Goal: Task Accomplishment & Management: Manage account settings

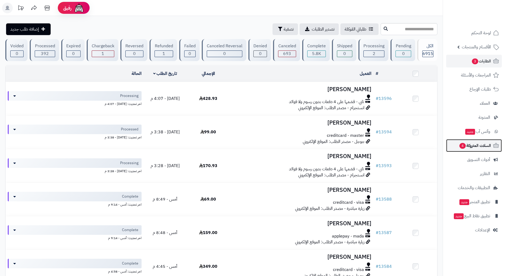
click at [461, 149] on link "السلات المتروكة 4" at bounding box center [474, 145] width 56 height 13
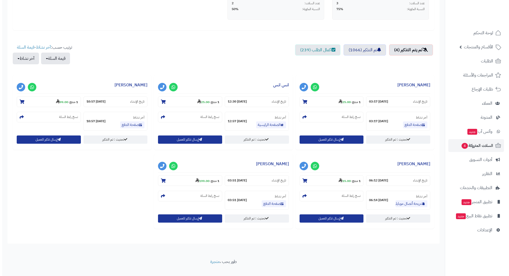
scroll to position [159, 0]
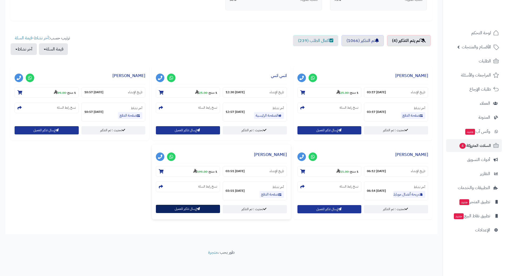
click at [178, 207] on button "إرسال تذكير للعميل" at bounding box center [188, 209] width 64 height 8
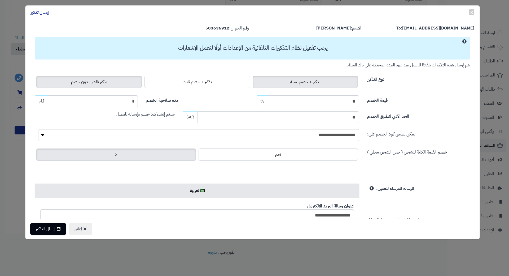
click at [115, 84] on label "تذكير بالشراء دون خصم" at bounding box center [89, 82] width 106 height 12
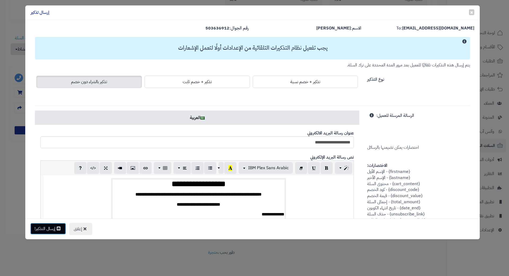
click at [60, 226] on icon at bounding box center [59, 228] width 4 height 4
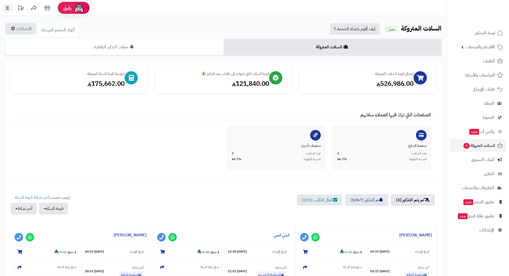
scroll to position [159, 0]
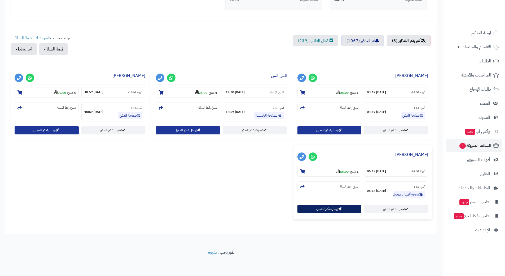
click at [325, 211] on button "إرسال تذكير للعميل" at bounding box center [330, 209] width 64 height 8
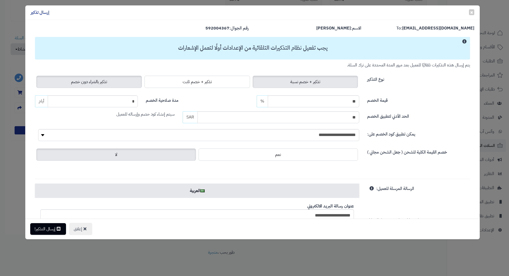
click at [67, 85] on label "تذكير بالشراء دون خصم" at bounding box center [89, 82] width 106 height 12
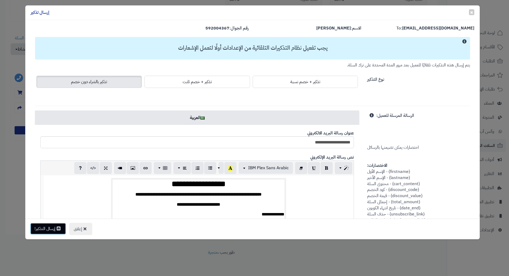
click at [52, 228] on button "إرسال التذكير!" at bounding box center [48, 229] width 36 height 12
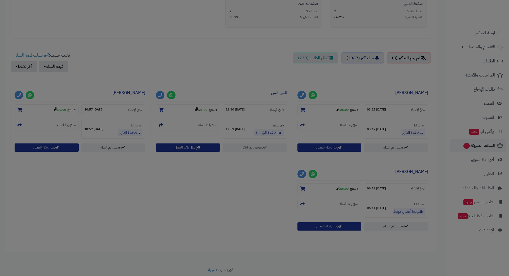
scroll to position [176, 0]
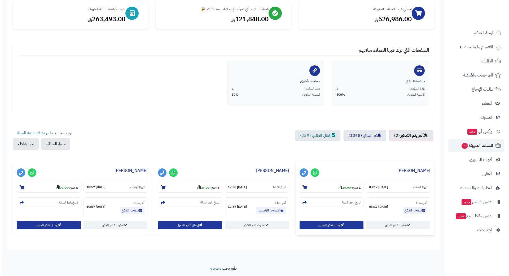
scroll to position [80, 0]
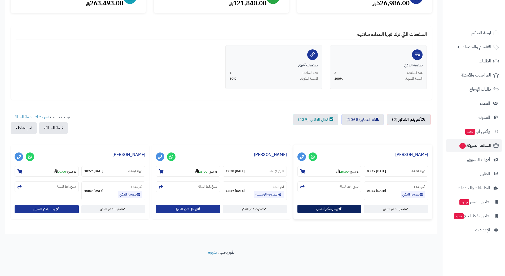
click at [316, 209] on button "إرسال تذكير للعميل" at bounding box center [330, 209] width 64 height 8
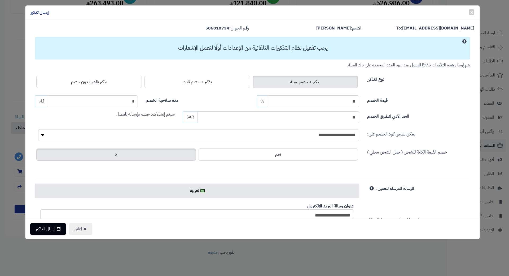
drag, startPoint x: 109, startPoint y: 86, endPoint x: 105, endPoint y: 92, distance: 6.8
click at [109, 86] on label "تذكير بالشراء دون خصم" at bounding box center [89, 82] width 106 height 12
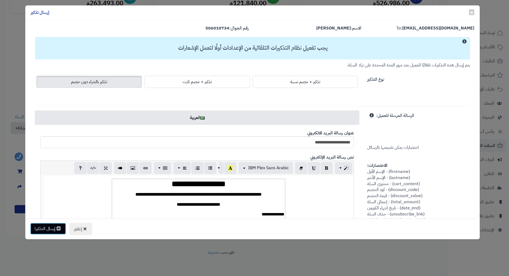
click at [60, 231] on button "إرسال التذكير!" at bounding box center [48, 229] width 36 height 12
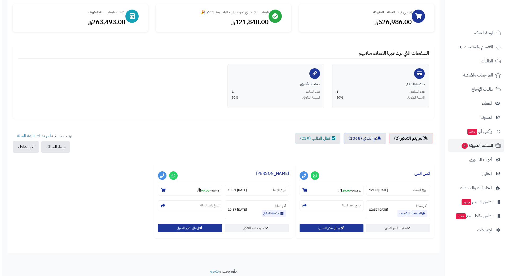
scroll to position [80, 0]
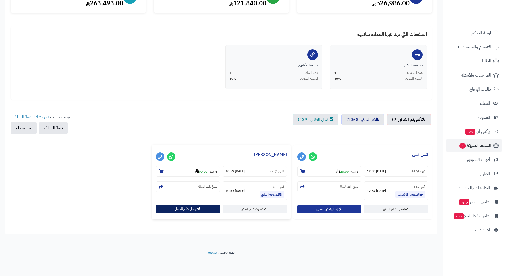
click at [172, 207] on button "إرسال تذكير للعميل" at bounding box center [188, 209] width 64 height 8
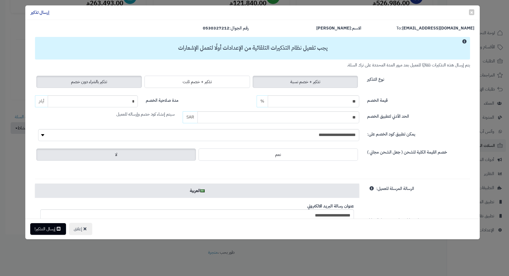
drag, startPoint x: 101, startPoint y: 78, endPoint x: 99, endPoint y: 83, distance: 5.5
click at [101, 78] on label "تذكير بالشراء دون خصم" at bounding box center [89, 82] width 106 height 12
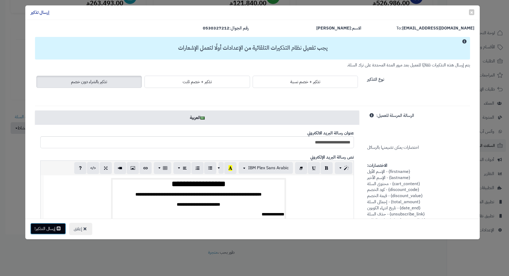
click at [56, 230] on button "إرسال التذكير!" at bounding box center [48, 229] width 36 height 12
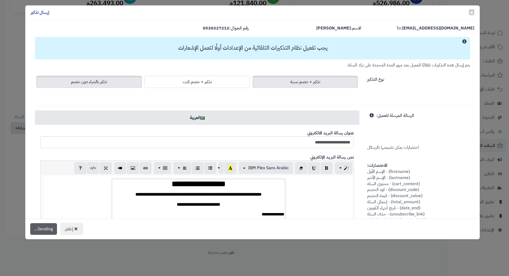
scroll to position [98, 0]
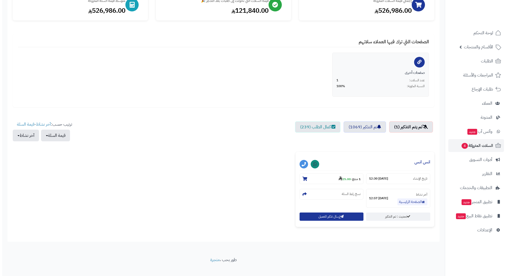
scroll to position [80, 0]
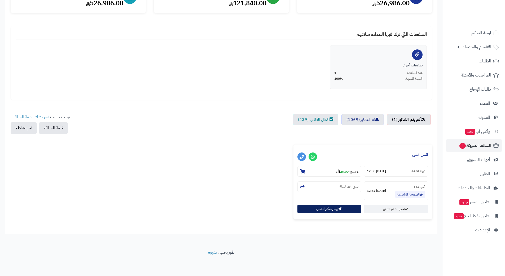
click at [311, 207] on button "إرسال تذكير للعميل" at bounding box center [330, 209] width 64 height 8
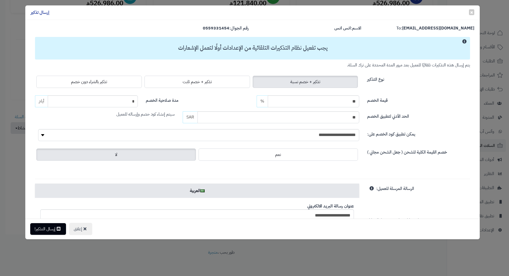
drag, startPoint x: 123, startPoint y: 86, endPoint x: 118, endPoint y: 88, distance: 5.1
click at [122, 86] on label "تذكير بالشراء دون خصم" at bounding box center [89, 82] width 106 height 12
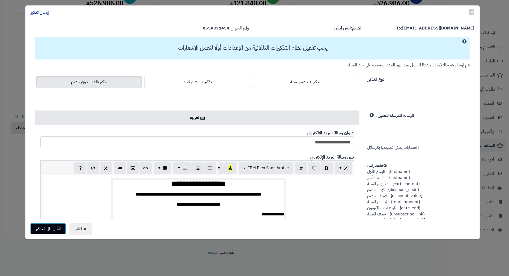
click at [53, 225] on button "إرسال التذكير!" at bounding box center [48, 229] width 36 height 12
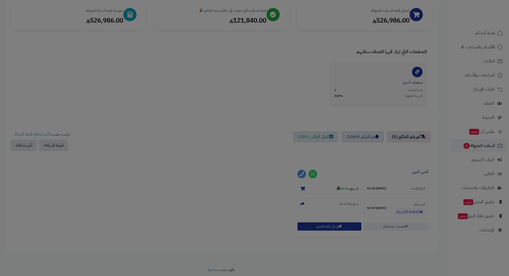
scroll to position [98, 0]
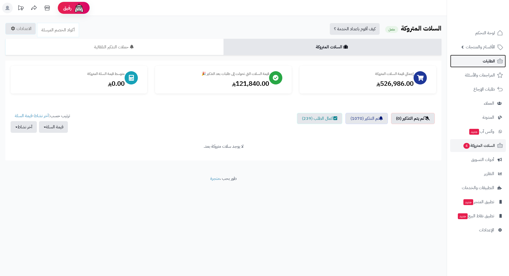
click at [460, 58] on link "الطلبات" at bounding box center [478, 61] width 56 height 13
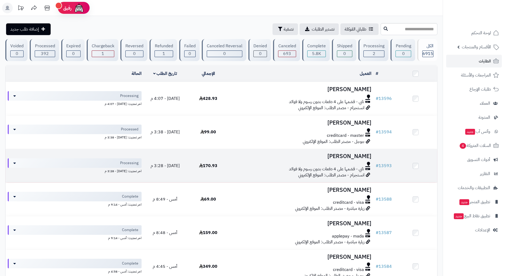
click at [228, 161] on td "170.93" at bounding box center [208, 165] width 43 height 33
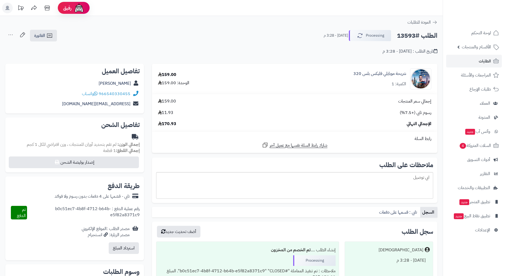
click at [420, 35] on h2 "الطلب #13593" at bounding box center [417, 35] width 41 height 11
click at [419, 36] on h2 "الطلب #13593" at bounding box center [417, 35] width 41 height 11
click at [419, 35] on h2 "الطلب #13593" at bounding box center [417, 35] width 41 height 11
click at [419, 36] on h2 "الطلب #13593" at bounding box center [417, 35] width 41 height 11
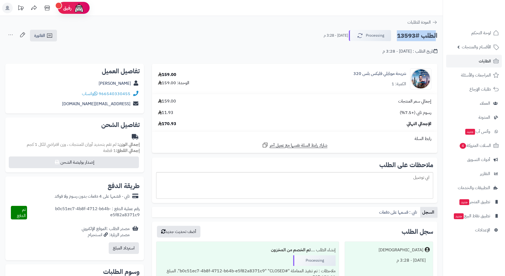
copy div "الطلب #13593 Processing"
click at [95, 94] on icon at bounding box center [96, 93] width 4 height 4
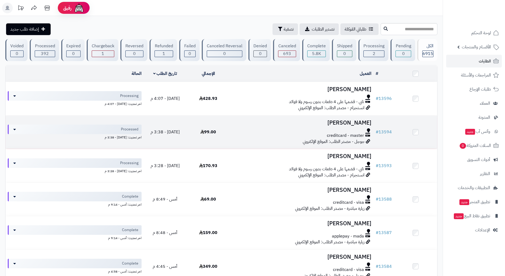
click at [260, 137] on div "creditcard - master" at bounding box center [302, 135] width 140 height 6
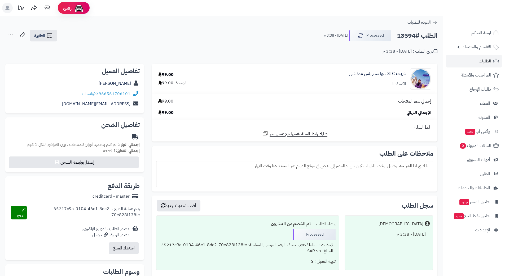
click at [419, 34] on h2 "الطلب #13594" at bounding box center [417, 35] width 41 height 11
copy div "الطلب #13594 Processed"
click at [97, 93] on icon at bounding box center [96, 93] width 4 height 4
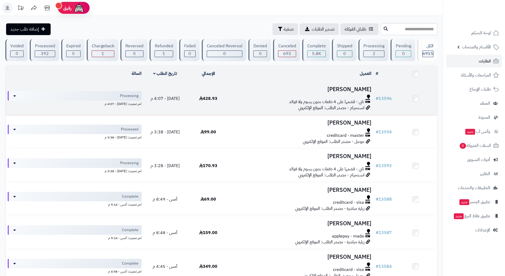
click at [240, 103] on div "تابي - قسّمها على 4 دفعات بدون رسوم ولا فوائد" at bounding box center [302, 102] width 140 height 6
click at [240, 102] on div "تابي - قسّمها على 4 دفعات بدون رسوم ولا فوائد" at bounding box center [302, 102] width 140 height 6
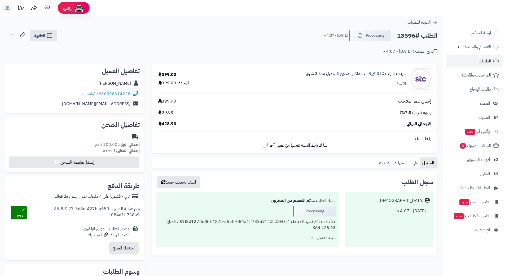
click at [422, 36] on h2 "الطلب #13596" at bounding box center [417, 35] width 41 height 11
copy div "الطلب #13596 Processing"
click at [95, 93] on icon at bounding box center [96, 93] width 4 height 4
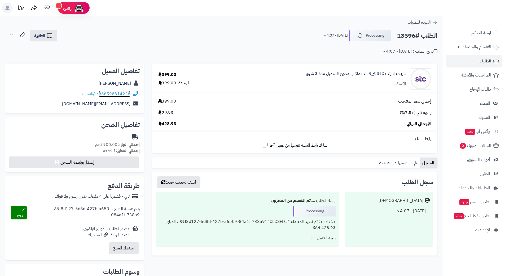
click at [113, 92] on link "966598314228" at bounding box center [115, 93] width 32 height 6
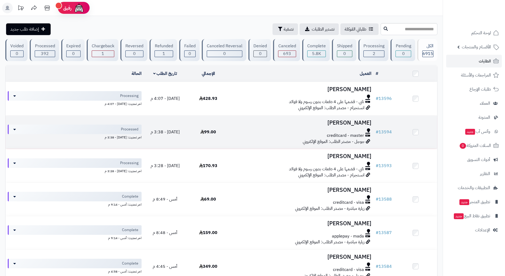
click at [358, 121] on h3 "[PERSON_NAME]" at bounding box center [302, 123] width 140 height 6
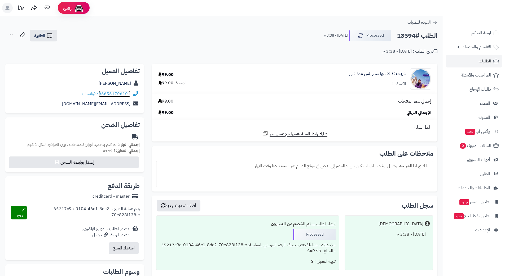
click at [113, 94] on link "966561706101" at bounding box center [115, 93] width 32 height 6
click at [470, 62] on link "الطلبات" at bounding box center [474, 61] width 56 height 13
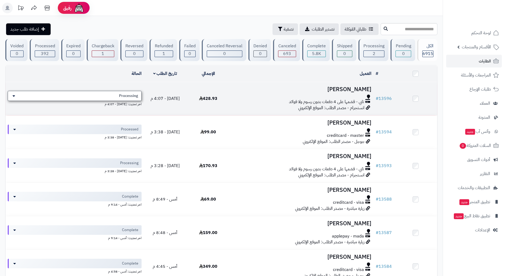
click at [110, 95] on div "Processing" at bounding box center [75, 96] width 134 height 10
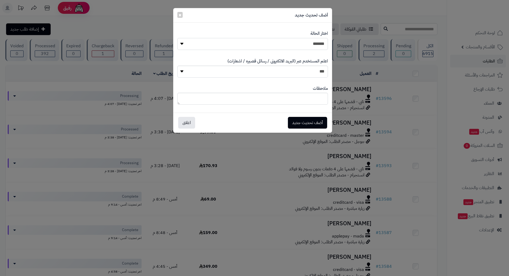
drag, startPoint x: 225, startPoint y: 41, endPoint x: 228, endPoint y: 43, distance: 3.6
click at [225, 41] on select "**********" at bounding box center [252, 44] width 151 height 12
select select "*"
click at [177, 38] on select "**********" at bounding box center [252, 44] width 151 height 12
click at [302, 120] on button "أضف تحديث جديد" at bounding box center [307, 122] width 39 height 12
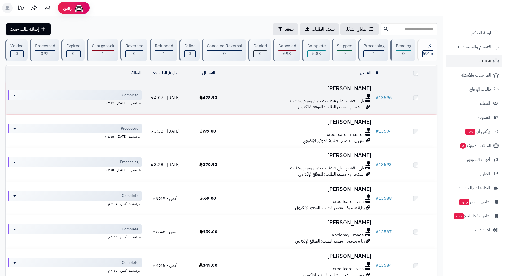
click at [244, 99] on div "تابي - قسّمها على 4 دفعات بدون رسوم ولا فوائد" at bounding box center [302, 101] width 140 height 6
click at [244, 99] on div "تابي - قسّمها على 4 دفعات بدون رسوم ولا فوائد" at bounding box center [302, 102] width 140 height 6
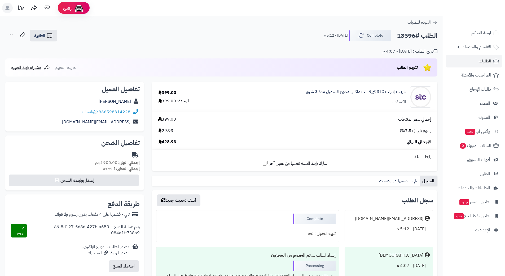
click at [414, 36] on h2 "الطلب #13596" at bounding box center [417, 35] width 41 height 11
click at [413, 37] on h2 "الطلب #13596" at bounding box center [417, 35] width 41 height 11
